Goal: Task Accomplishment & Management: Manage account settings

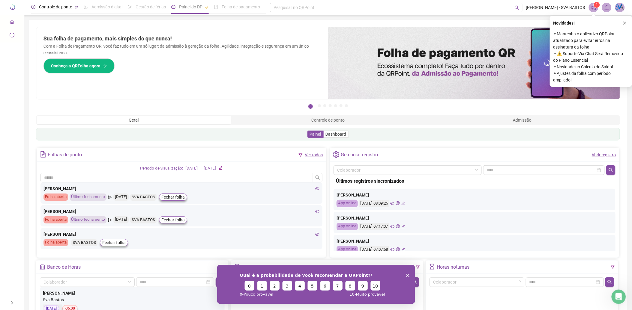
click at [64, 6] on span "Controle de ponto" at bounding box center [55, 6] width 33 height 5
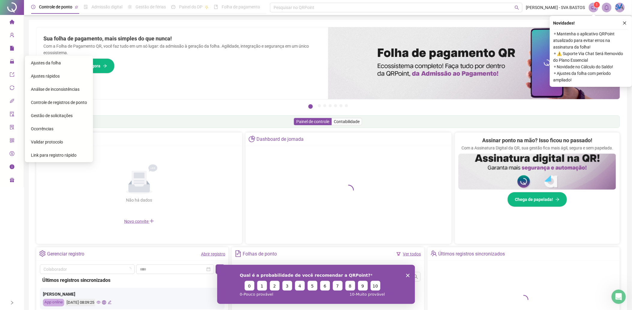
click at [41, 67] on div "Ajustes da folha" at bounding box center [59, 63] width 56 height 12
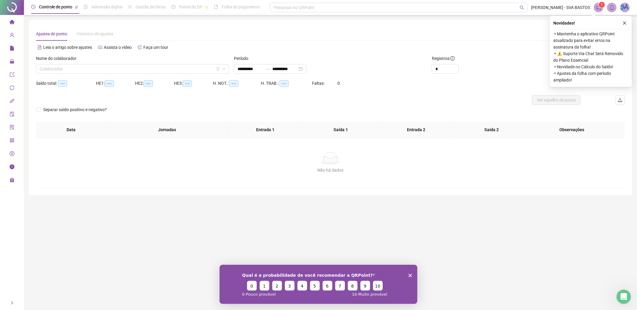
click at [100, 62] on div "Nome do colaborador" at bounding box center [132, 59] width 193 height 9
click at [100, 63] on div "Nome do colaborador" at bounding box center [132, 59] width 193 height 9
click at [103, 65] on input "search" at bounding box center [130, 68] width 181 height 9
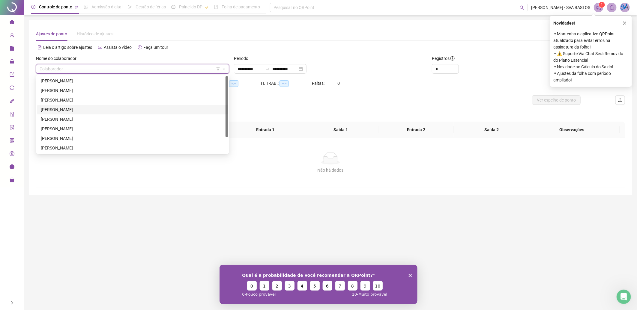
click at [84, 109] on div "[PERSON_NAME]" at bounding box center [133, 109] width 184 height 7
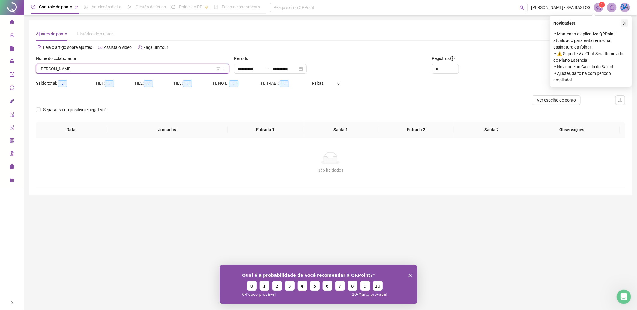
click at [624, 22] on icon "close" at bounding box center [624, 23] width 3 height 3
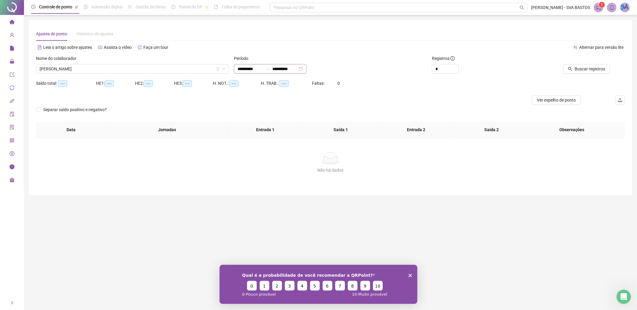
click at [306, 71] on div "**********" at bounding box center [270, 69] width 73 height 10
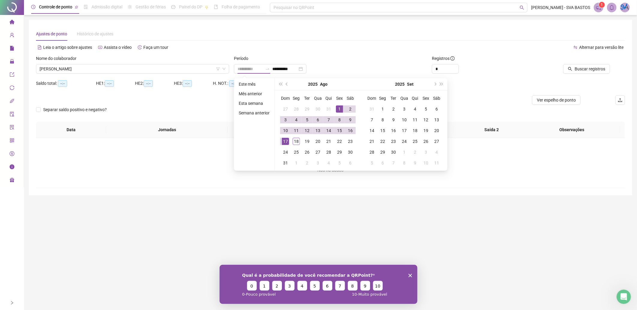
click at [336, 106] on div "1" at bounding box center [339, 109] width 7 height 7
type input "**********"
click at [295, 139] on div "18" at bounding box center [296, 141] width 7 height 7
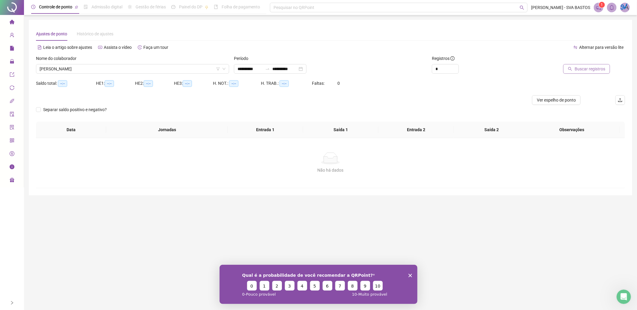
click at [575, 65] on button "Buscar registros" at bounding box center [586, 69] width 47 height 10
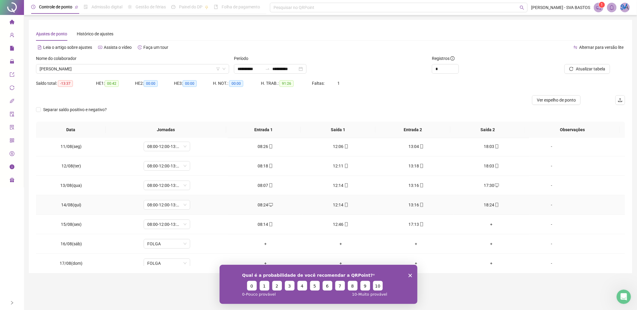
scroll to position [223, 0]
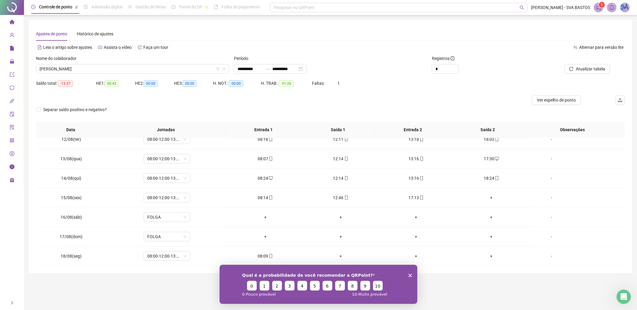
click at [410, 272] on div "Qual é a probabilidade de você recomendar a QRPoint? 0 1 2 3 4 5 6 7 8 9 10 0 -…" at bounding box center [318, 284] width 198 height 39
click at [410, 275] on polygon "Encerrar pesquisa" at bounding box center [410, 276] width 4 height 4
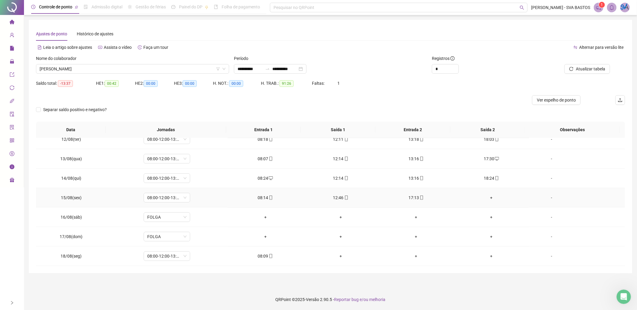
click at [484, 198] on div "+" at bounding box center [491, 198] width 66 height 7
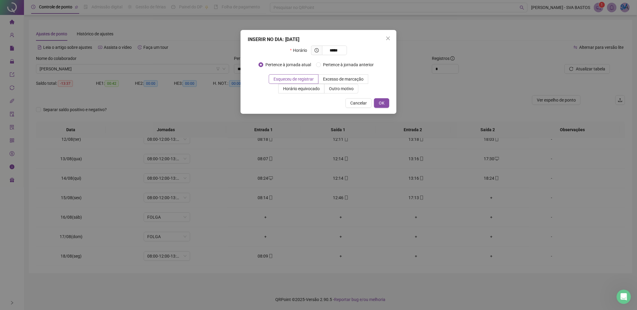
type input "*****"
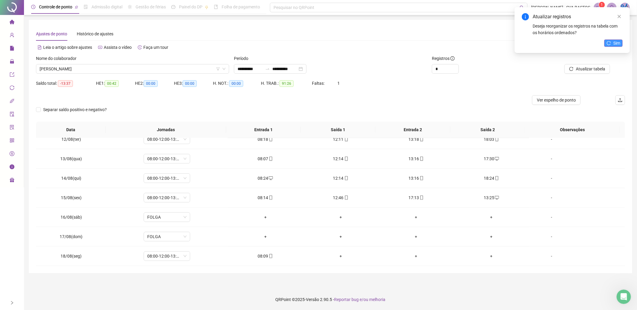
click at [608, 43] on icon "reload" at bounding box center [609, 43] width 4 height 4
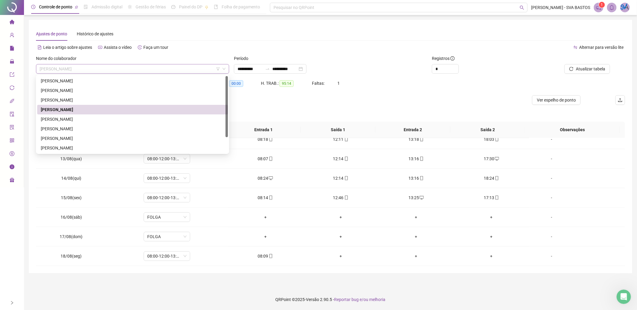
click at [153, 70] on span "[PERSON_NAME]" at bounding box center [133, 68] width 186 height 9
click at [98, 120] on div "[PERSON_NAME]" at bounding box center [133, 119] width 184 height 7
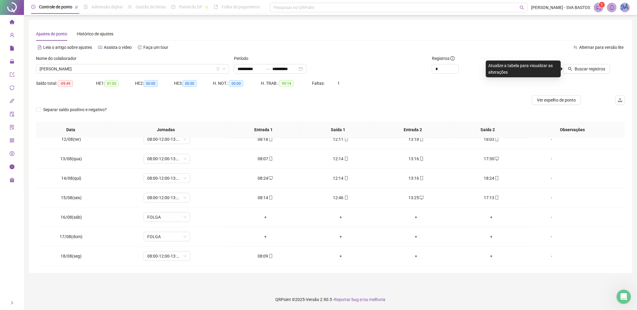
click at [564, 65] on div "Buscar registros" at bounding box center [570, 69] width 79 height 10
click at [85, 69] on span "[PERSON_NAME]" at bounding box center [133, 68] width 186 height 9
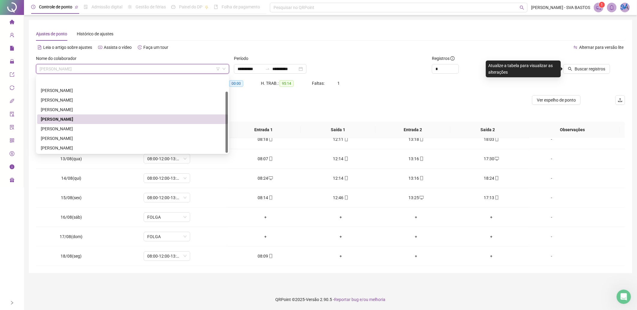
scroll to position [19, 0]
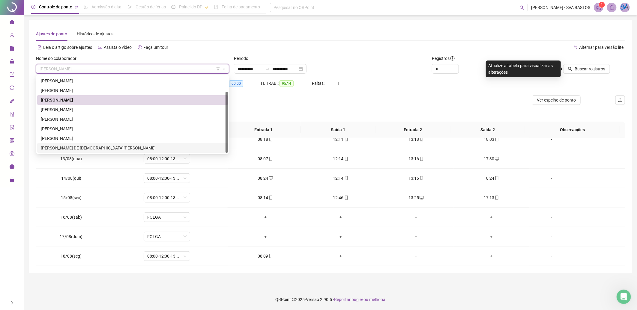
click at [86, 152] on div "[PERSON_NAME] DE [DEMOGRAPHIC_DATA][PERSON_NAME]" at bounding box center [132, 148] width 191 height 10
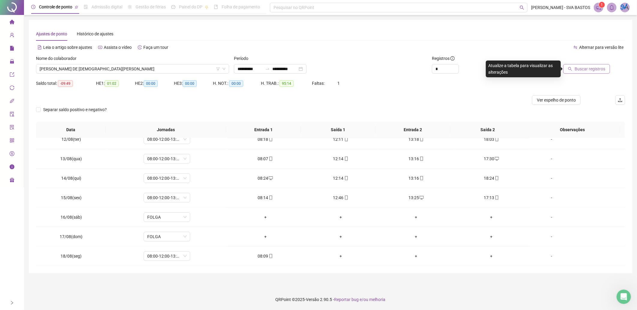
click at [584, 66] on span "Buscar registros" at bounding box center [590, 69] width 31 height 7
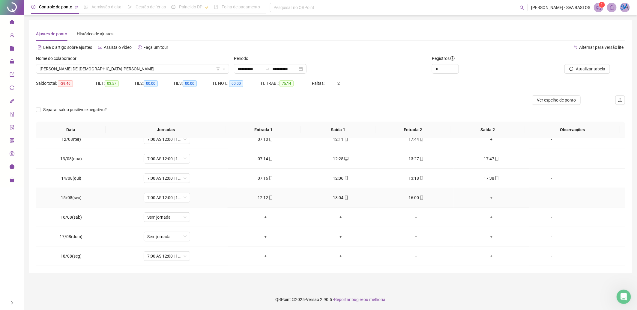
click at [489, 199] on div "+" at bounding box center [491, 198] width 66 height 7
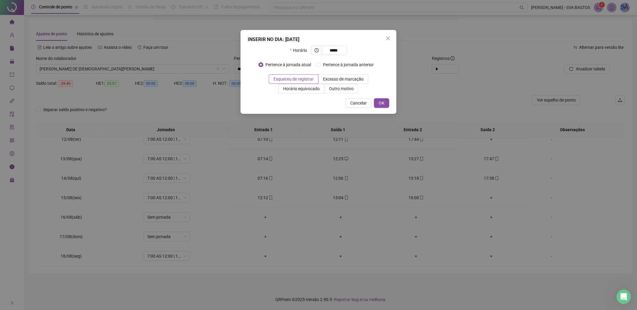
type input "*****"
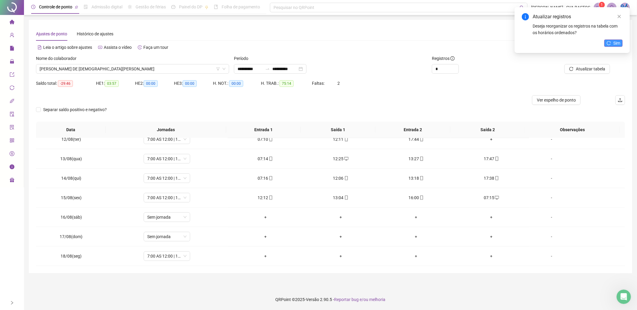
click at [618, 46] on span "Sim" at bounding box center [616, 43] width 7 height 7
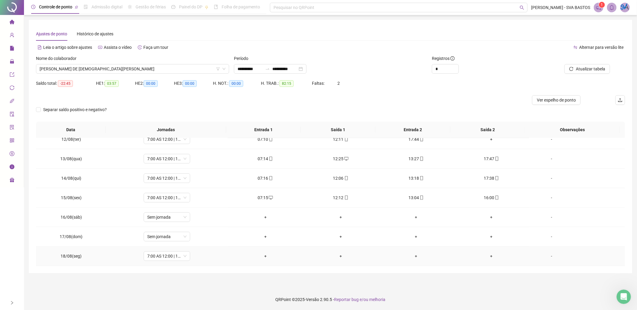
click at [549, 253] on div "-" at bounding box center [551, 256] width 35 height 7
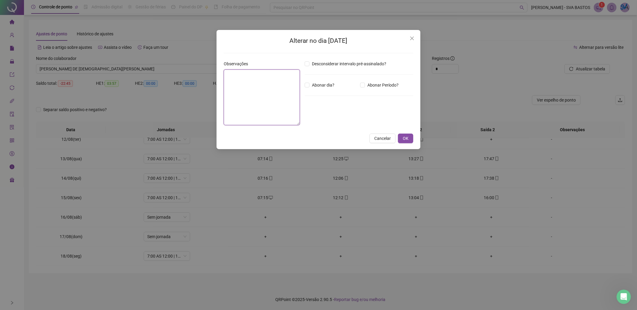
click at [274, 92] on textarea at bounding box center [262, 98] width 76 height 56
type textarea "*"
type textarea "**********"
click at [407, 135] on span "OK" at bounding box center [406, 138] width 6 height 7
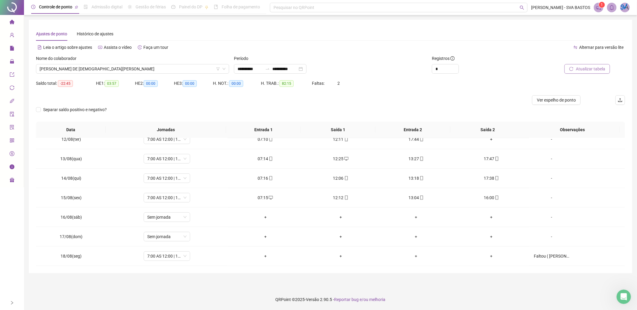
click at [575, 65] on button "Atualizar tabela" at bounding box center [587, 69] width 46 height 10
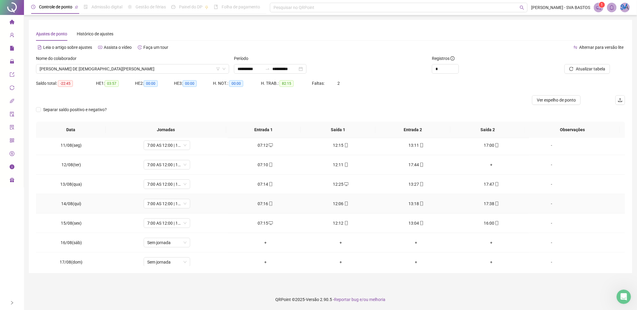
scroll to position [190, 0]
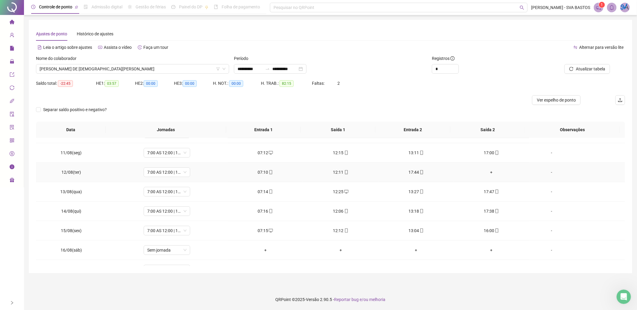
click at [487, 175] on div "+" at bounding box center [491, 172] width 66 height 7
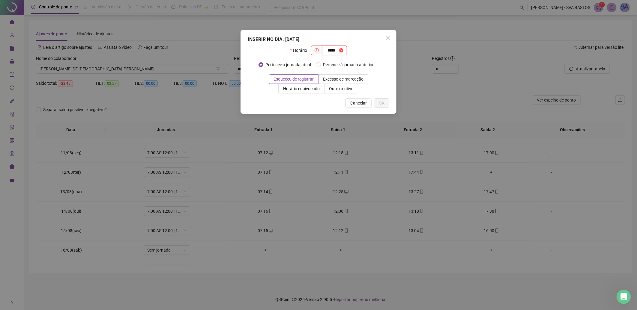
type input "*****"
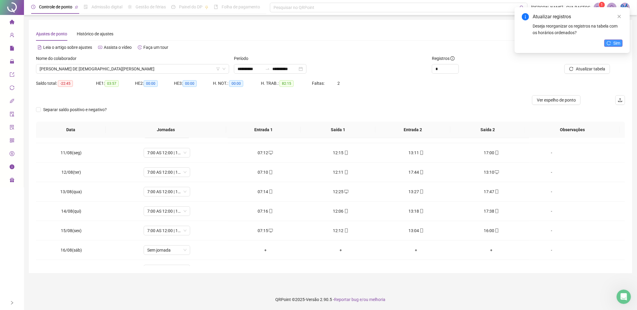
click at [622, 44] on button "Sim" at bounding box center [613, 43] width 18 height 7
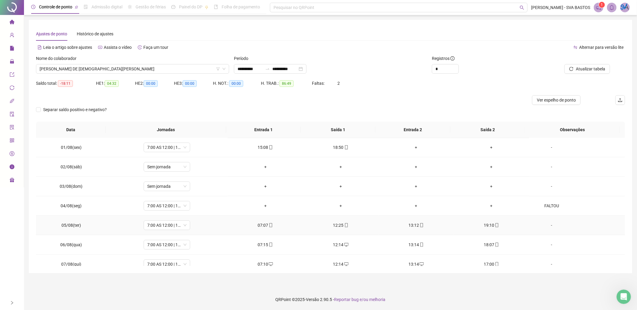
scroll to position [0, 0]
click at [553, 208] on div "FALTOU" at bounding box center [551, 206] width 35 height 7
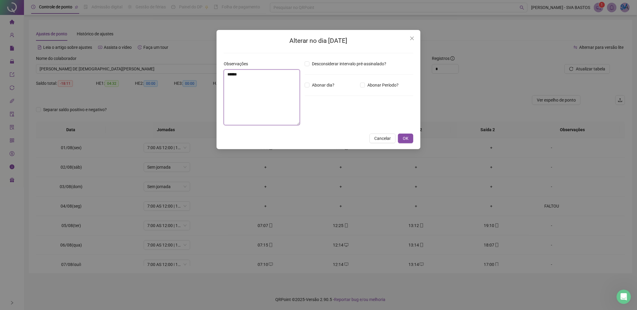
click at [283, 84] on textarea "******" at bounding box center [262, 98] width 76 height 56
type textarea "******"
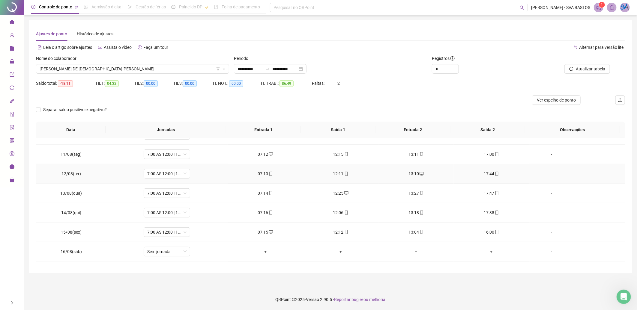
scroll to position [223, 0]
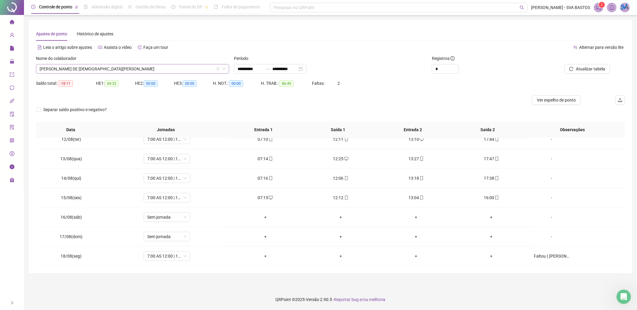
click at [102, 67] on span "[PERSON_NAME] DE [DEMOGRAPHIC_DATA][PERSON_NAME]" at bounding box center [133, 68] width 186 height 9
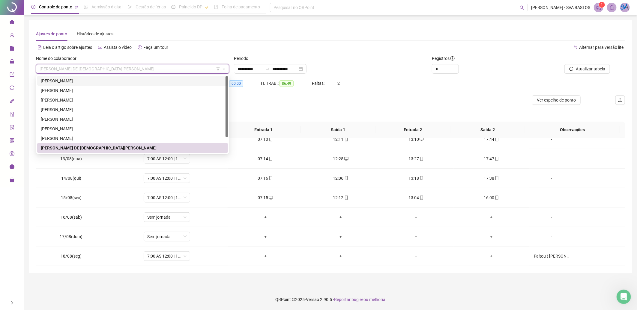
scroll to position [0, 0]
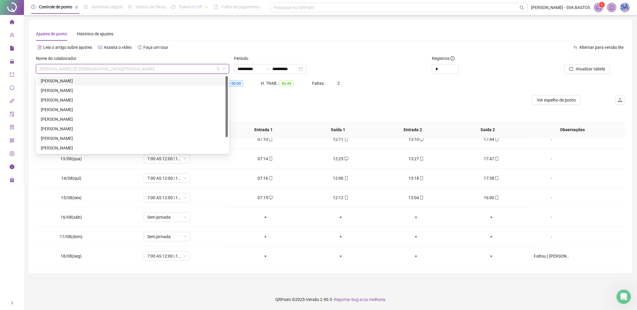
click at [92, 83] on div "[PERSON_NAME]" at bounding box center [133, 81] width 184 height 7
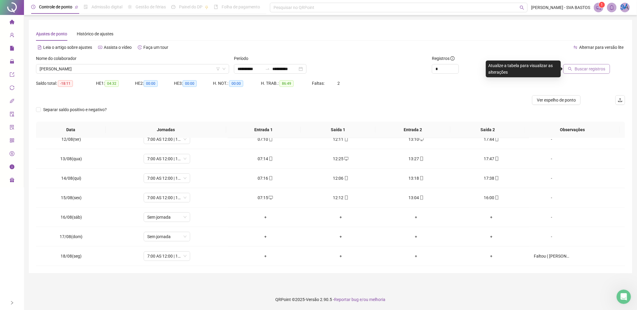
click at [602, 67] on span "Buscar registros" at bounding box center [590, 69] width 31 height 7
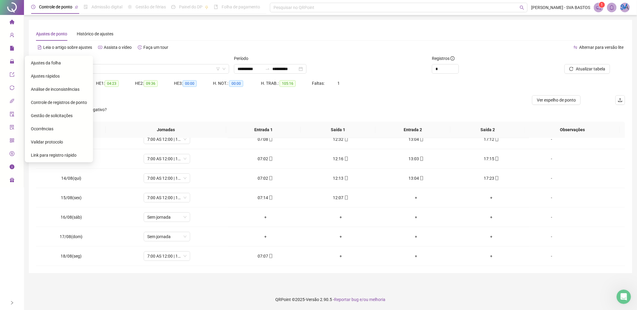
click at [39, 118] on span "Gestão de solicitações" at bounding box center [52, 115] width 42 height 5
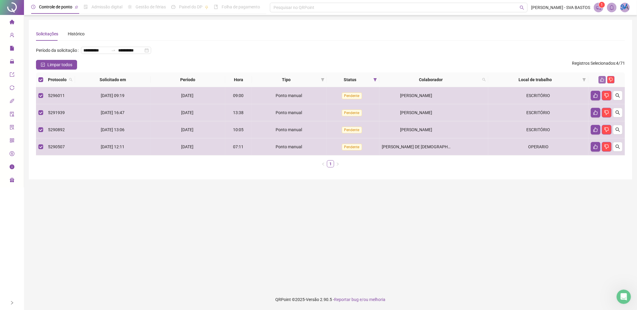
click at [600, 79] on icon "like" at bounding box center [602, 80] width 4 height 4
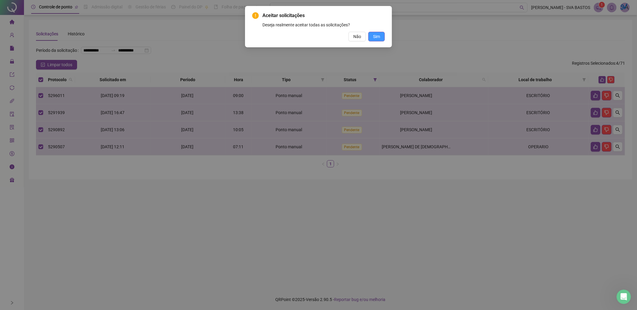
click at [377, 37] on span "Sim" at bounding box center [376, 36] width 7 height 7
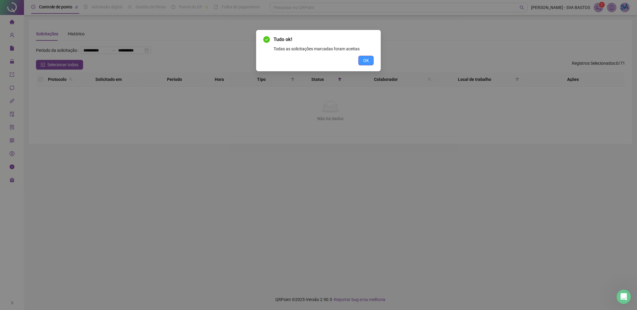
click at [366, 64] on span "OK" at bounding box center [366, 60] width 6 height 7
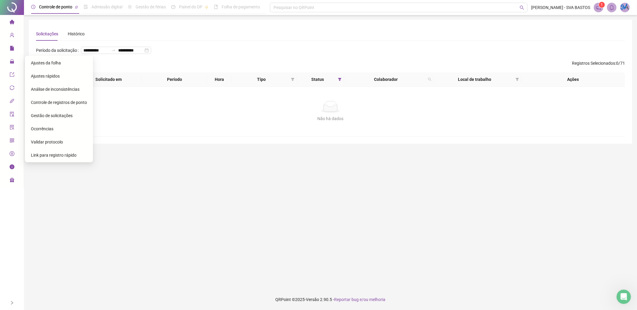
click at [49, 64] on span "Ajustes da folha" at bounding box center [46, 63] width 30 height 5
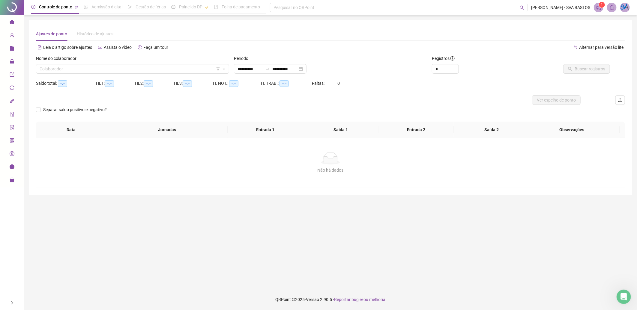
type input "**********"
click at [143, 70] on input "search" at bounding box center [130, 68] width 181 height 9
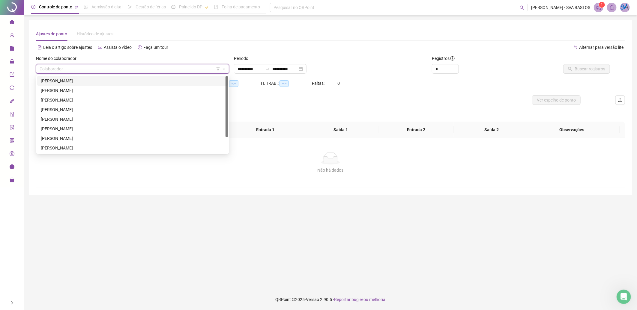
click at [111, 84] on div "[PERSON_NAME]" at bounding box center [132, 81] width 191 height 10
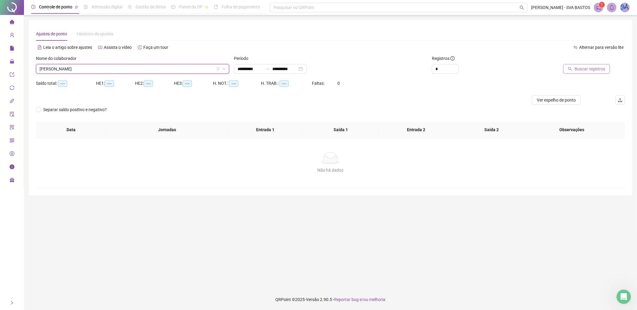
click at [582, 70] on span "Buscar registros" at bounding box center [590, 69] width 31 height 7
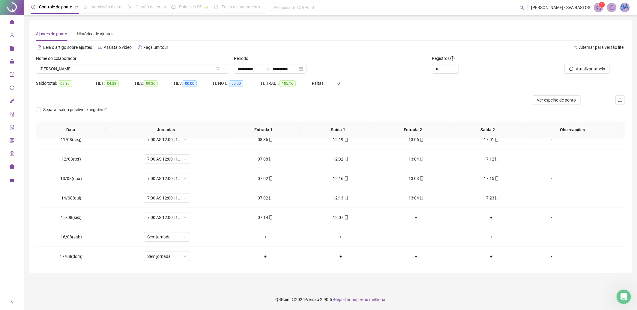
scroll to position [204, 0]
click at [123, 67] on span "[PERSON_NAME]" at bounding box center [133, 68] width 186 height 9
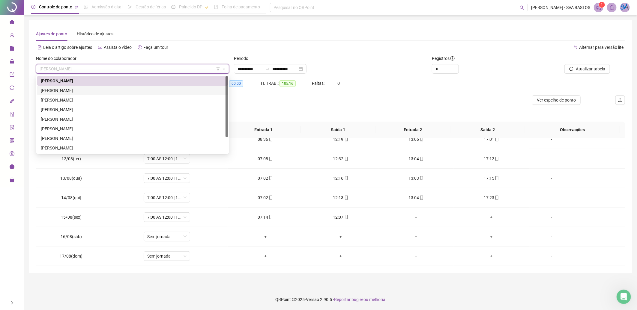
click at [112, 88] on div "[PERSON_NAME]" at bounding box center [133, 90] width 184 height 7
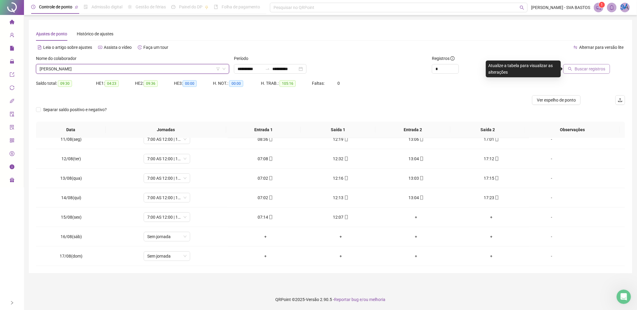
click at [574, 67] on button "Buscar registros" at bounding box center [586, 69] width 47 height 10
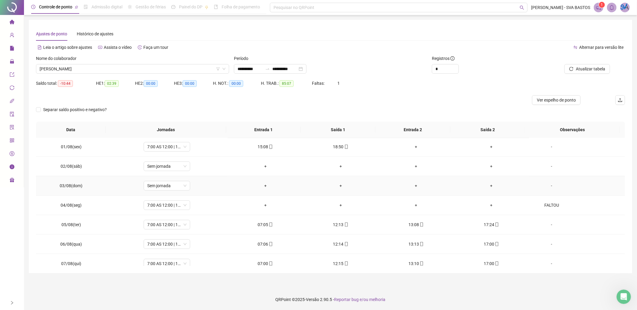
scroll to position [0, 0]
click at [124, 68] on span "[PERSON_NAME]" at bounding box center [133, 68] width 186 height 9
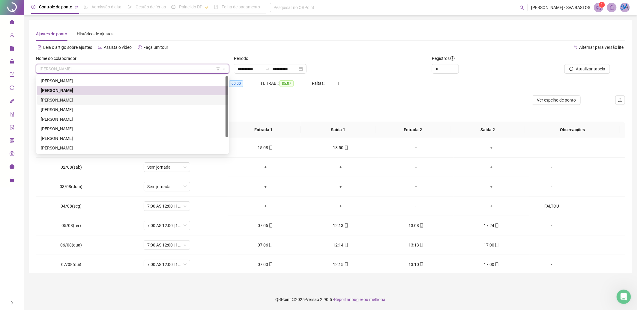
click at [104, 100] on div "[PERSON_NAME]" at bounding box center [133, 100] width 184 height 7
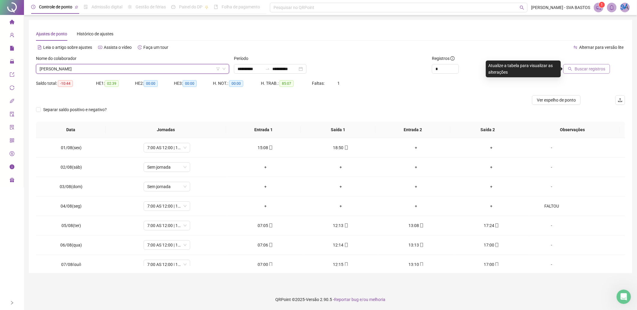
click at [597, 67] on span "Buscar registros" at bounding box center [590, 69] width 31 height 7
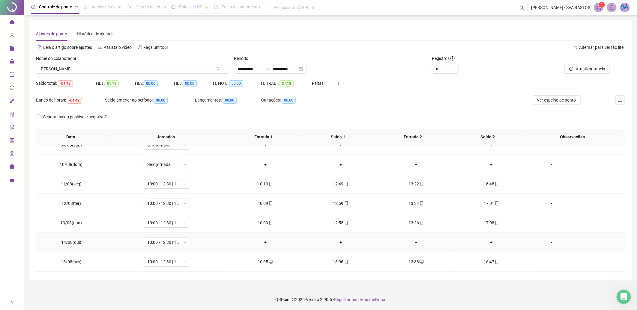
scroll to position [86, 0]
drag, startPoint x: 548, startPoint y: 201, endPoint x: 548, endPoint y: 204, distance: 3.3
click at [548, 201] on td "-" at bounding box center [577, 205] width 96 height 19
click at [548, 205] on div "-" at bounding box center [551, 205] width 35 height 7
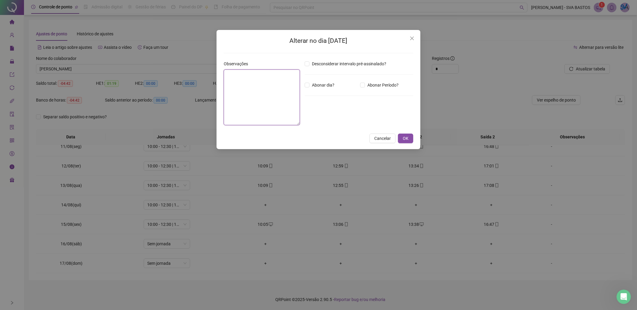
click at [275, 89] on textarea at bounding box center [262, 98] width 76 height 56
type textarea "*"
type textarea "**********"
click at [403, 137] on span "OK" at bounding box center [406, 138] width 6 height 7
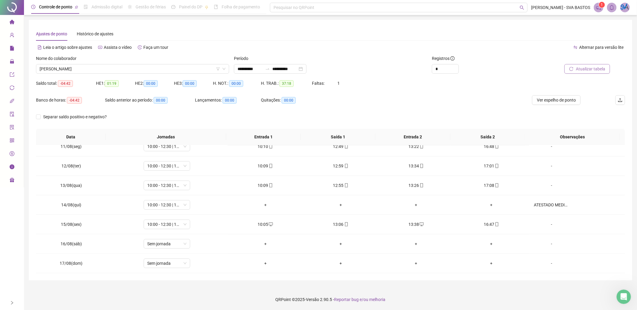
click at [582, 70] on span "Atualizar tabela" at bounding box center [590, 69] width 29 height 7
click at [94, 68] on span "[PERSON_NAME]" at bounding box center [133, 68] width 186 height 9
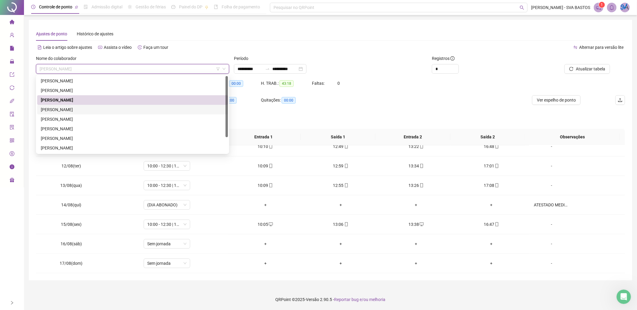
click at [100, 110] on div "[PERSON_NAME]" at bounding box center [133, 109] width 184 height 7
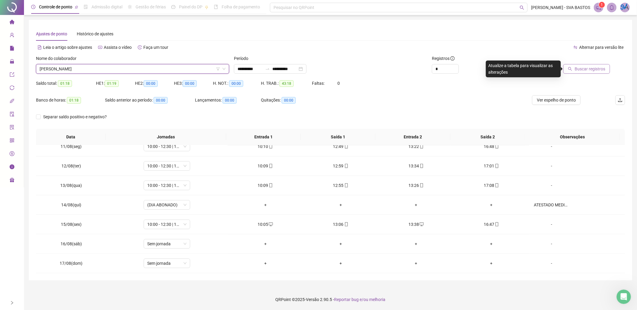
click at [604, 64] on button "Buscar registros" at bounding box center [586, 69] width 47 height 10
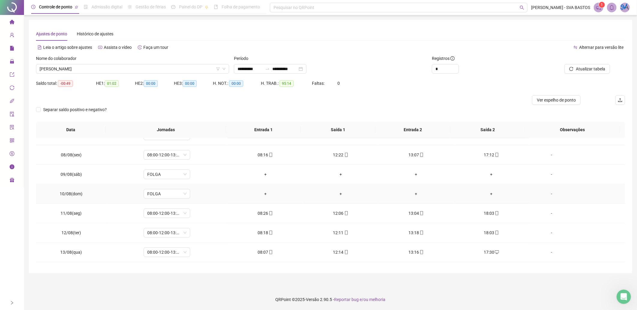
scroll to position [204, 0]
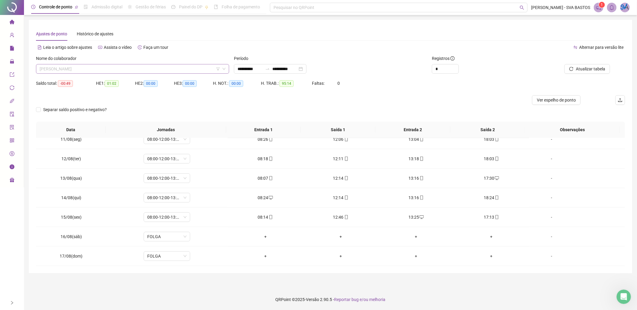
click at [175, 70] on span "[PERSON_NAME]" at bounding box center [133, 68] width 186 height 9
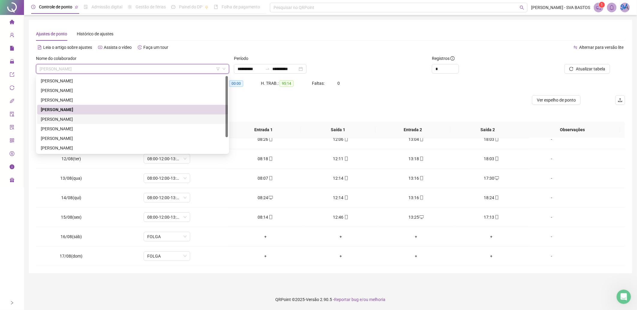
click at [115, 119] on div "[PERSON_NAME]" at bounding box center [133, 119] width 184 height 7
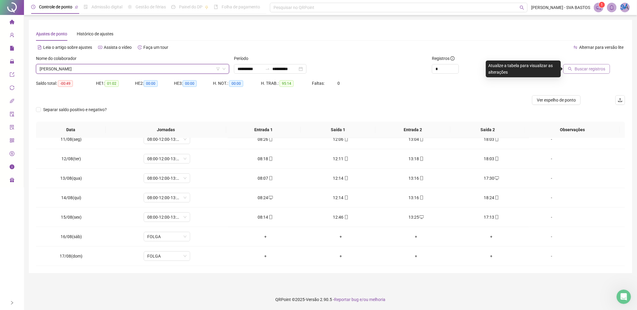
click at [574, 67] on button "Buscar registros" at bounding box center [586, 69] width 47 height 10
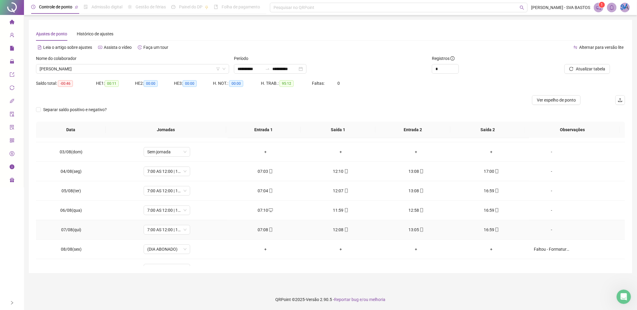
scroll to position [0, 0]
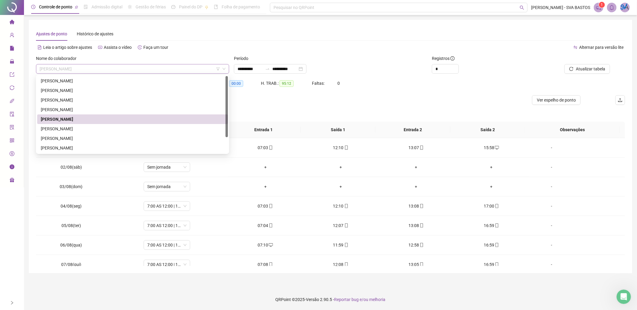
click at [117, 68] on span "[PERSON_NAME]" at bounding box center [133, 68] width 186 height 9
click at [100, 126] on div "[PERSON_NAME]" at bounding box center [133, 129] width 184 height 7
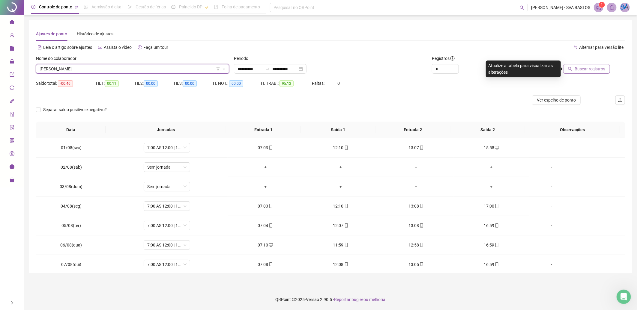
click at [576, 68] on span "Buscar registros" at bounding box center [590, 69] width 31 height 7
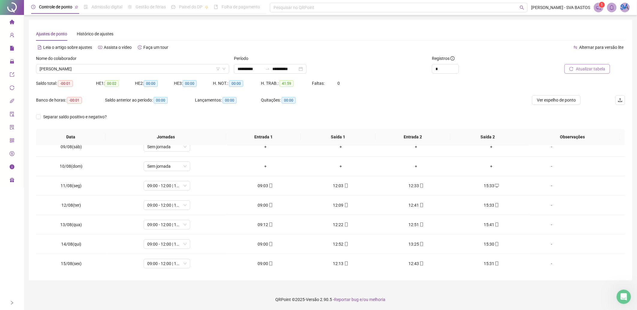
scroll to position [86, 0]
click at [163, 65] on span "[PERSON_NAME]" at bounding box center [133, 68] width 186 height 9
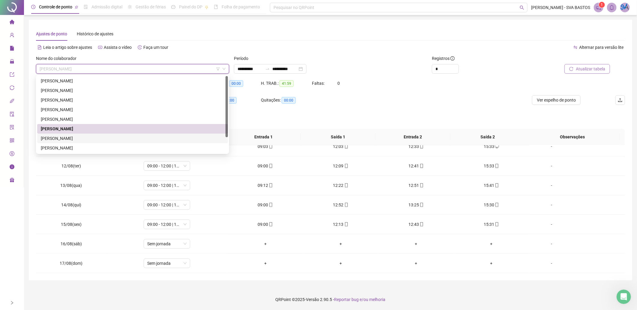
click at [94, 134] on div "[PERSON_NAME]" at bounding box center [132, 139] width 191 height 10
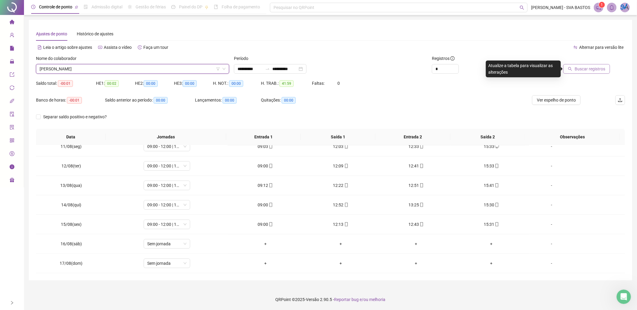
click at [573, 65] on button "Buscar registros" at bounding box center [586, 69] width 47 height 10
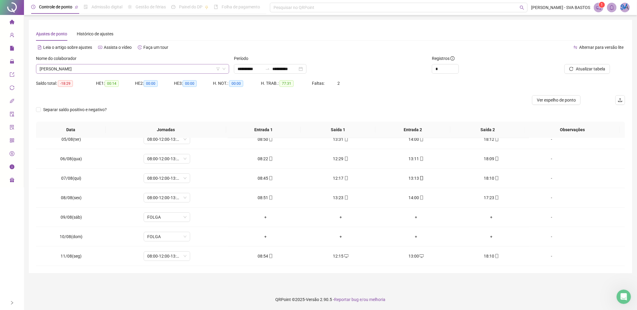
click at [101, 66] on span "[PERSON_NAME]" at bounding box center [133, 68] width 186 height 9
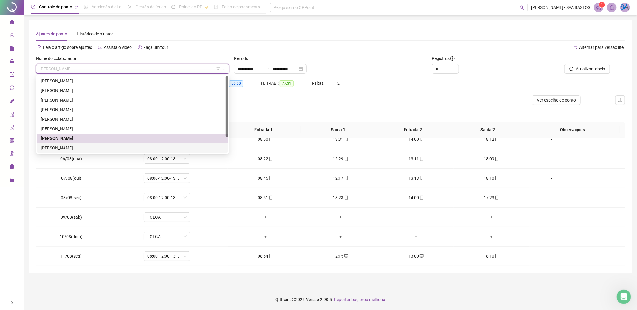
click at [83, 145] on div "[PERSON_NAME]" at bounding box center [133, 148] width 184 height 7
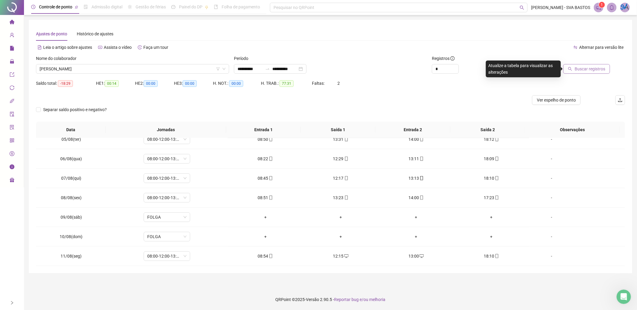
click at [577, 68] on span "Buscar registros" at bounding box center [590, 69] width 31 height 7
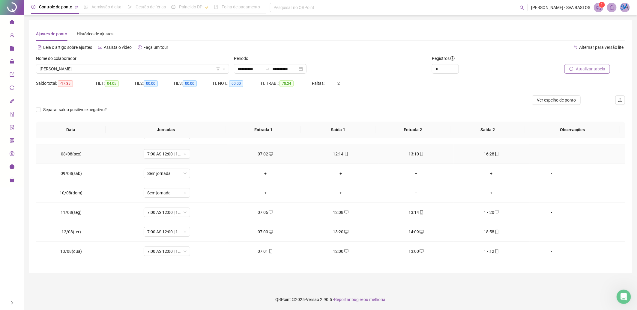
scroll to position [204, 0]
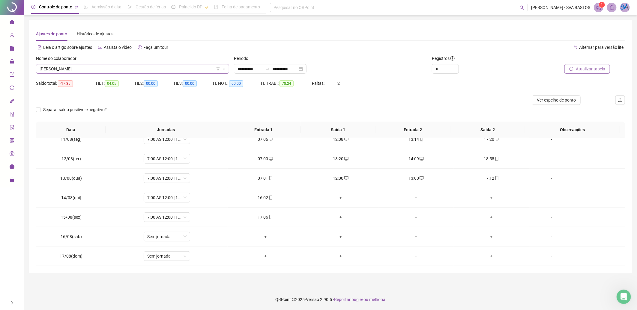
click at [130, 67] on span "[PERSON_NAME]" at bounding box center [133, 68] width 186 height 9
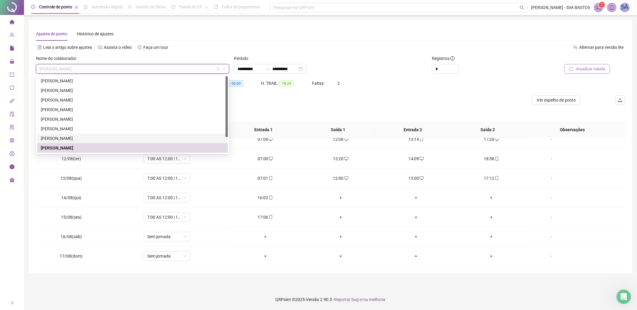
scroll to position [19, 0]
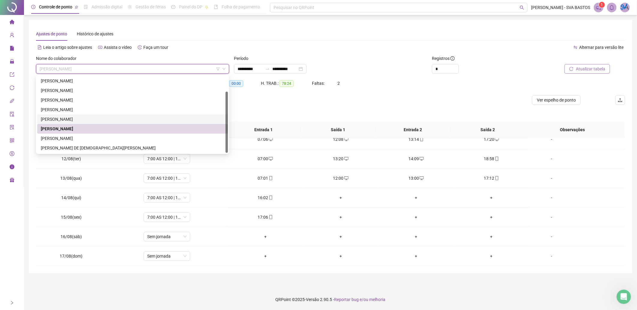
click at [97, 139] on div "[PERSON_NAME]" at bounding box center [133, 138] width 184 height 7
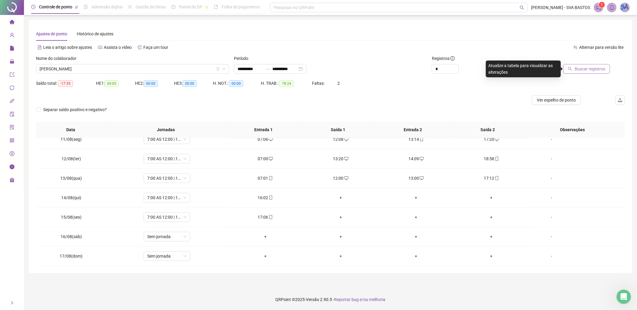
click at [568, 68] on button "Buscar registros" at bounding box center [586, 69] width 47 height 10
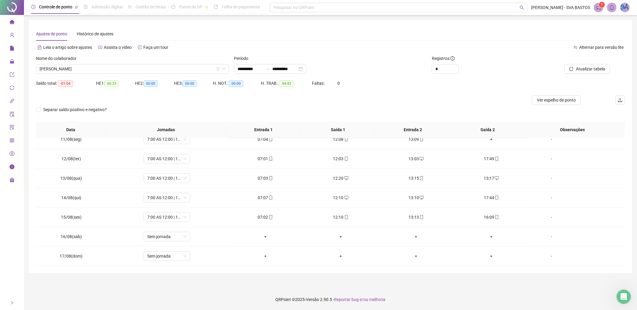
click at [177, 62] on div "Nome do colaborador" at bounding box center [132, 59] width 193 height 9
click at [176, 64] on div "Nome do colaborador" at bounding box center [132, 59] width 193 height 9
click at [175, 64] on span "[PERSON_NAME]" at bounding box center [133, 68] width 186 height 9
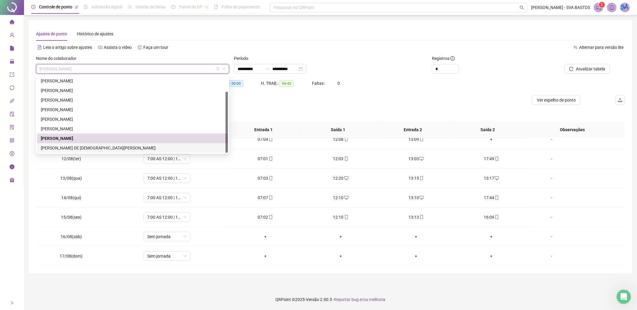
click at [91, 145] on div "[PERSON_NAME] DE [DEMOGRAPHIC_DATA][PERSON_NAME]" at bounding box center [133, 148] width 184 height 7
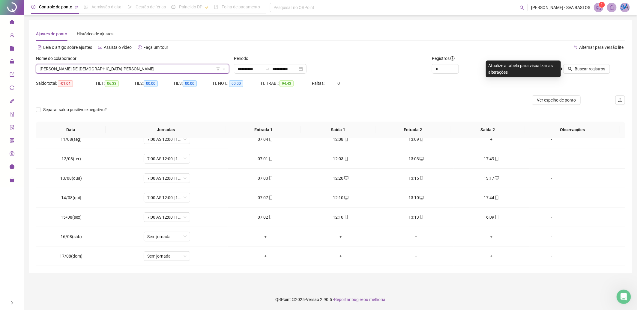
click at [577, 64] on div at bounding box center [570, 59] width 79 height 9
click at [577, 65] on button "Buscar registros" at bounding box center [586, 69] width 47 height 10
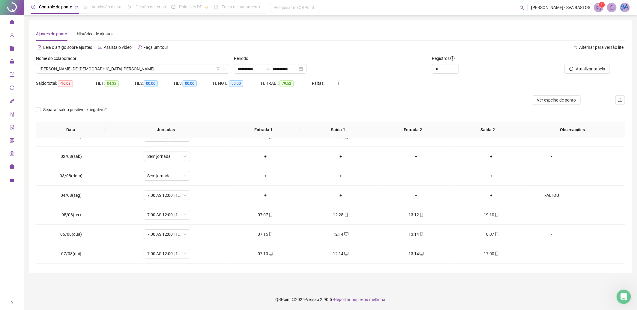
scroll to position [0, 0]
